Goal: Information Seeking & Learning: Learn about a topic

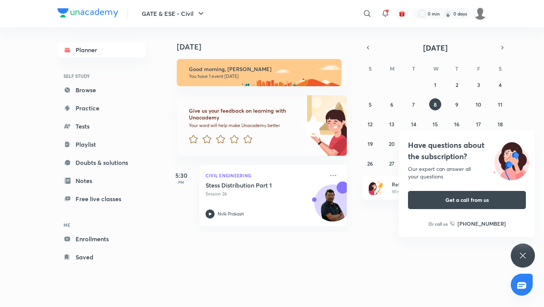
click at [512, 252] on div "Have questions about the subscription? Our expert can answer all your questions…" at bounding box center [523, 255] width 24 height 24
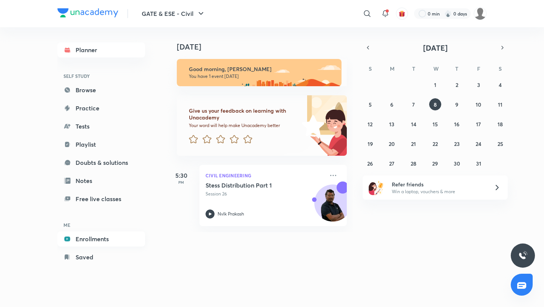
click at [96, 242] on link "Enrollments" at bounding box center [101, 238] width 88 height 15
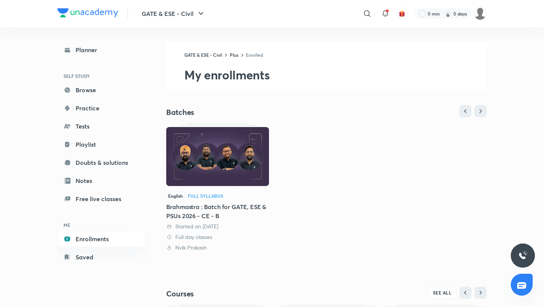
scroll to position [129, 0]
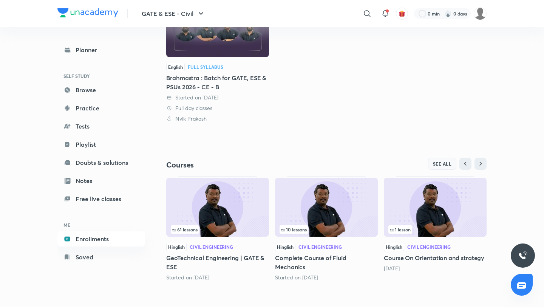
click at [436, 166] on span "SEE ALL" at bounding box center [442, 163] width 19 height 5
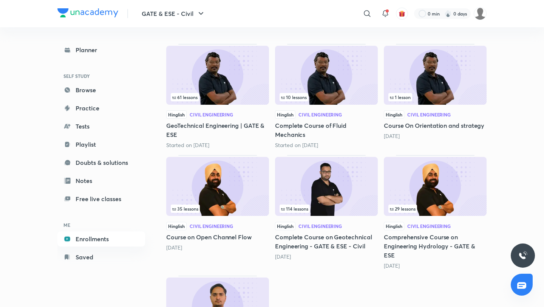
scroll to position [189, 0]
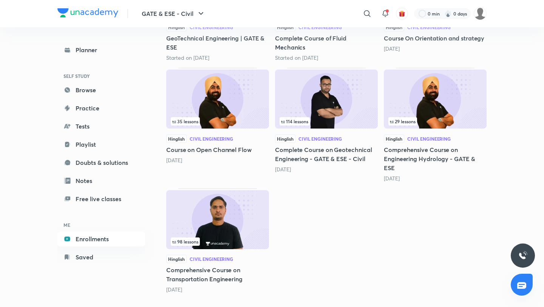
click at [178, 212] on img at bounding box center [217, 219] width 103 height 59
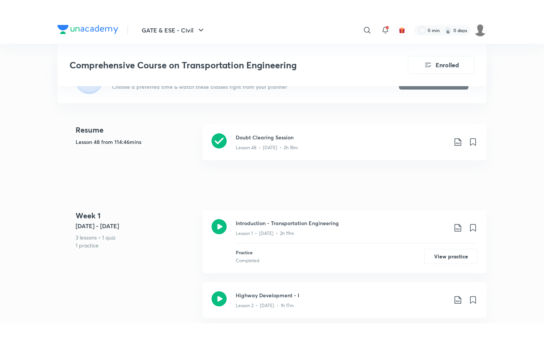
scroll to position [198, 0]
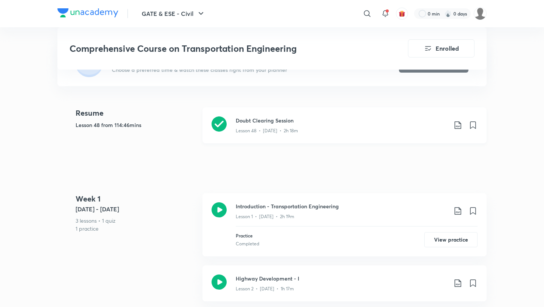
click at [270, 128] on div "Doubt Clearing Session Lesson 48 • [DATE] • 2h 18m" at bounding box center [345, 125] width 284 height 36
